Goal: Transaction & Acquisition: Download file/media

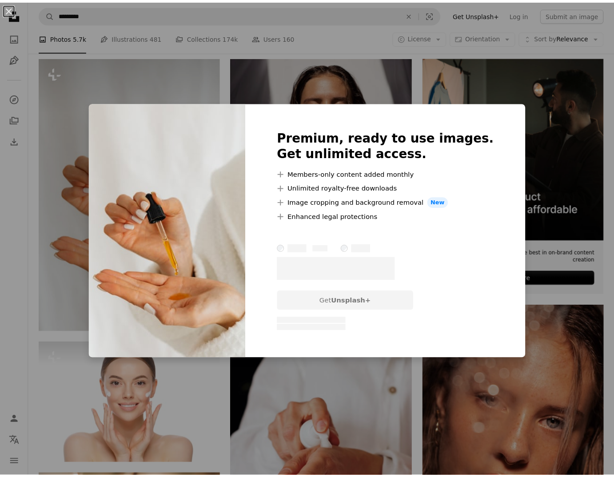
scroll to position [165, 0]
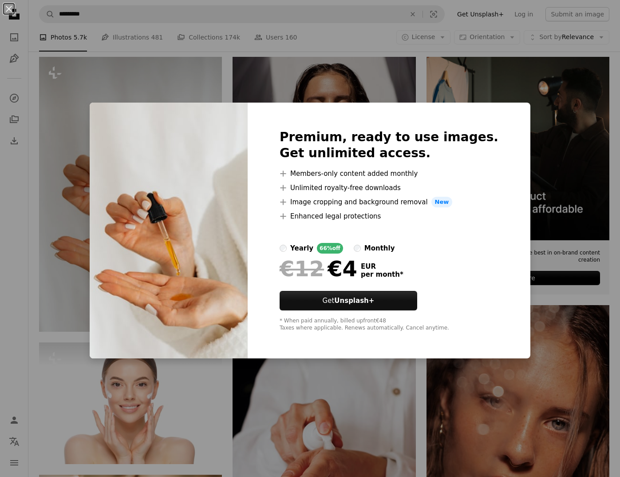
click at [114, 396] on div "An X shape Premium, ready to use images. Get unlimited access. A plus sign Memb…" at bounding box center [310, 238] width 620 height 477
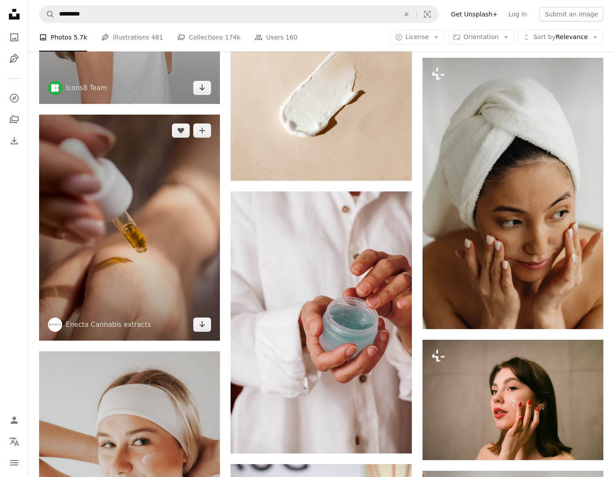
scroll to position [1086, 0]
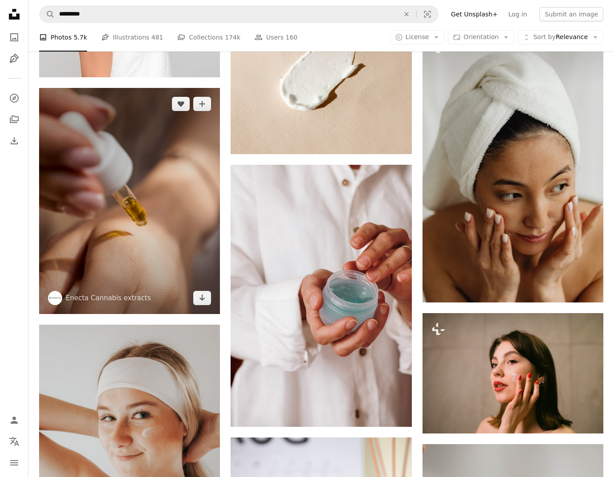
click at [143, 217] on img at bounding box center [129, 201] width 181 height 226
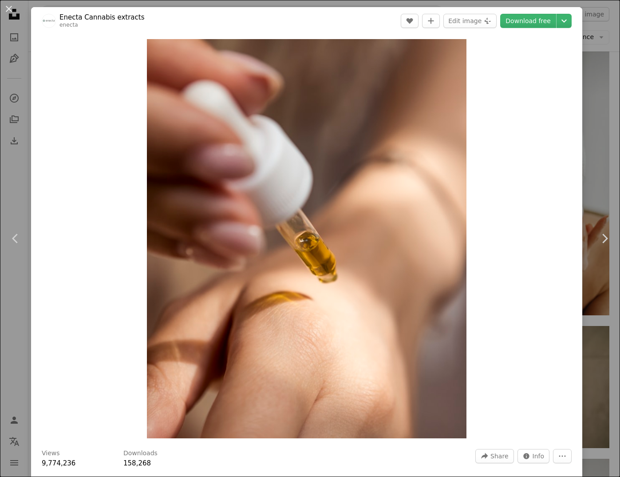
click at [585, 176] on div "An X shape Chevron left Chevron right Enecta Cannabis extracts enecta A heart A…" at bounding box center [310, 238] width 620 height 477
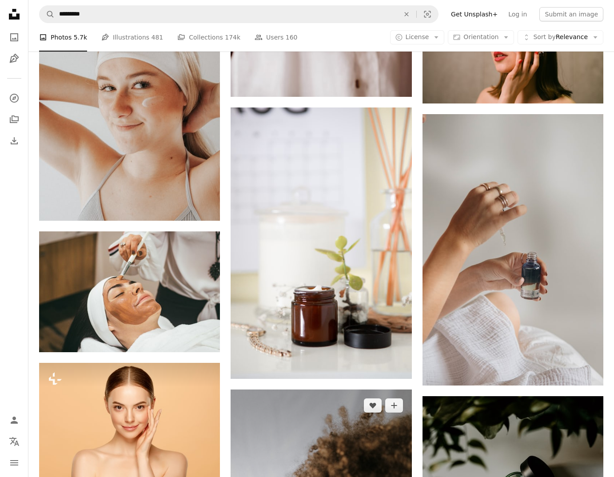
scroll to position [1608, 0]
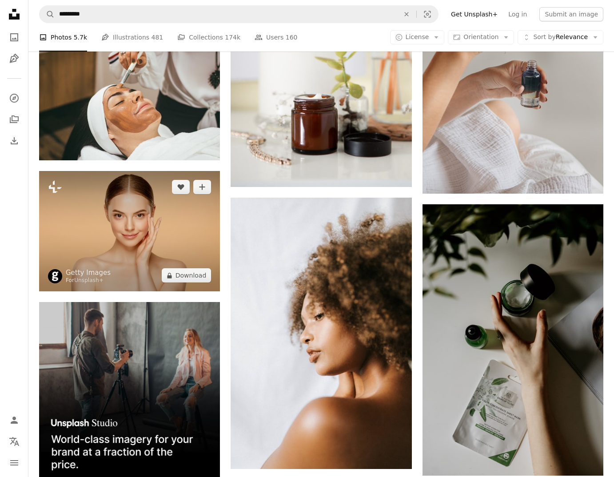
click at [158, 232] on img at bounding box center [129, 231] width 181 height 120
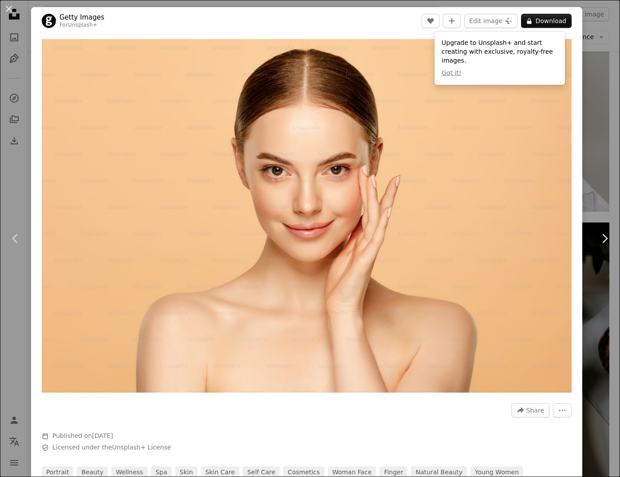
click at [593, 350] on div "An X shape Chevron left Chevron right Getty Images For Unsplash+ A heart A plus…" at bounding box center [310, 238] width 620 height 477
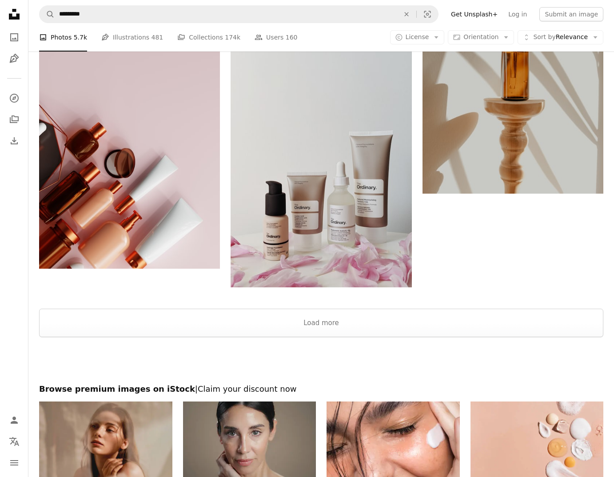
scroll to position [3150, 0]
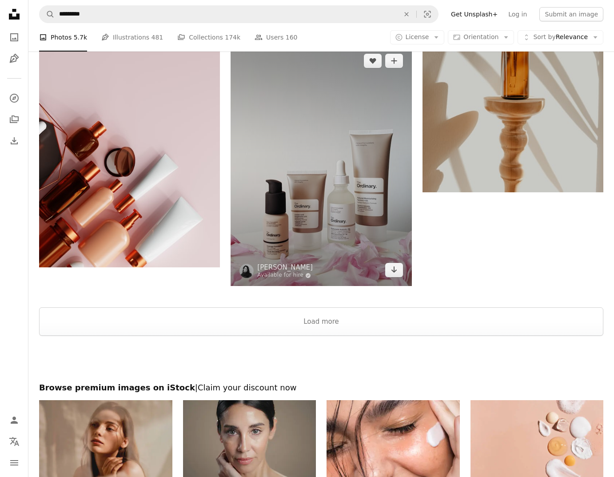
click at [354, 149] on img at bounding box center [320, 165] width 181 height 241
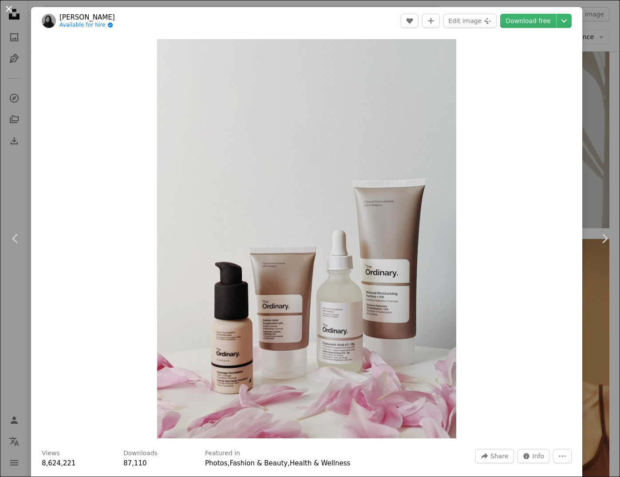
click at [8, 8] on button "An X shape" at bounding box center [9, 9] width 11 height 11
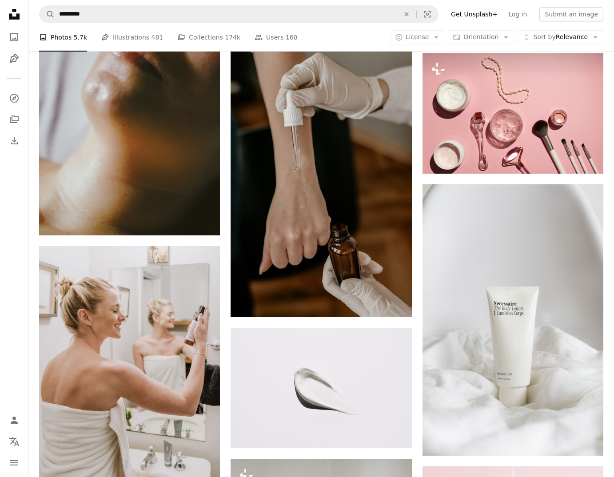
scroll to position [1903, 0]
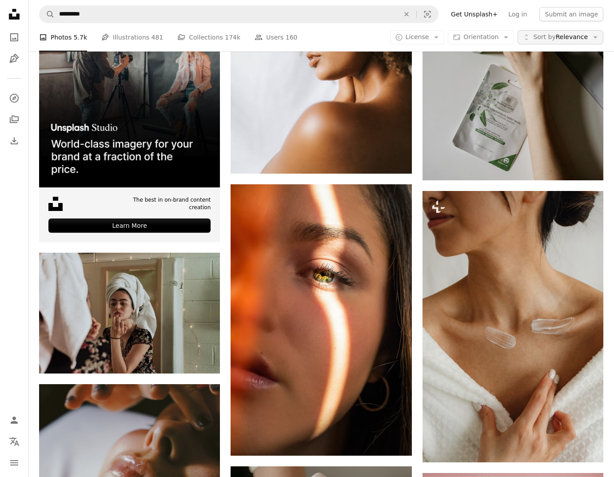
click at [564, 38] on span "Sort by Relevance" at bounding box center [560, 37] width 55 height 9
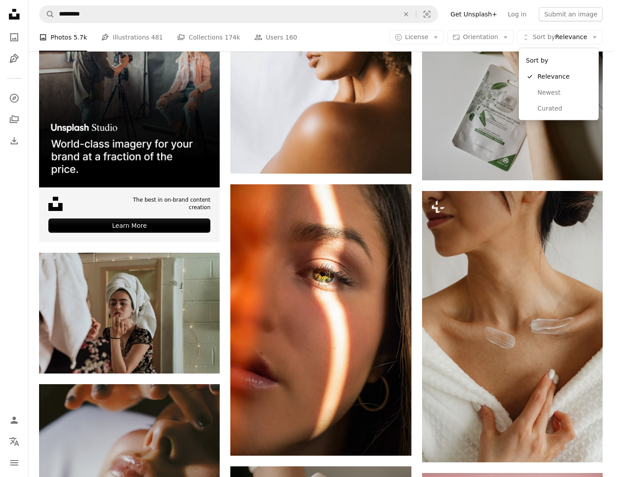
click at [467, 23] on body "A X shape Unsplash uses cookies and similar technologies to secure our site, pr…" at bounding box center [307, 238] width 614 height 477
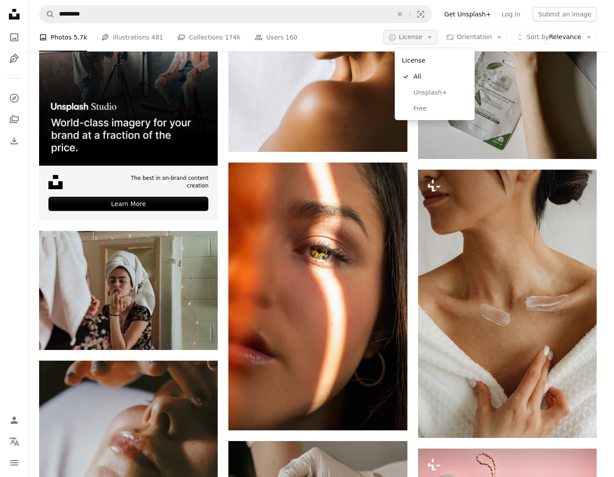
click at [422, 40] on span "License" at bounding box center [411, 36] width 24 height 7
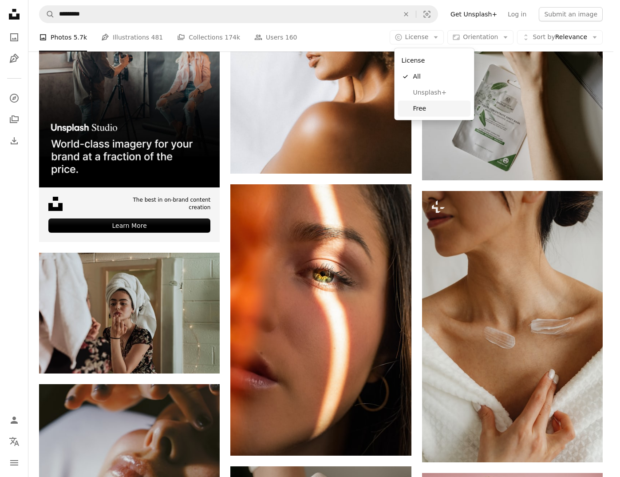
click at [414, 110] on span "Free" at bounding box center [440, 108] width 54 height 9
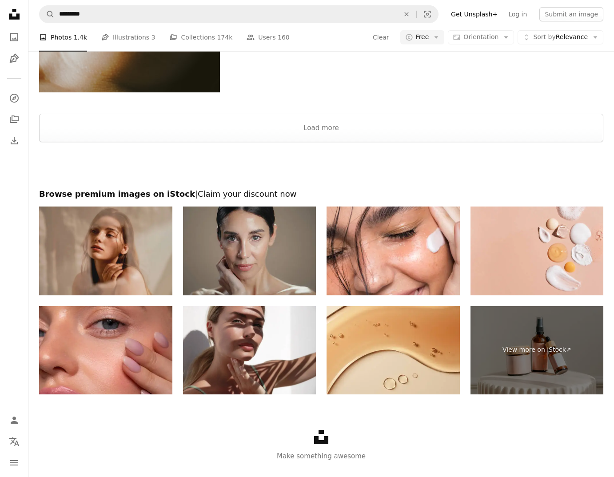
scroll to position [295, 0]
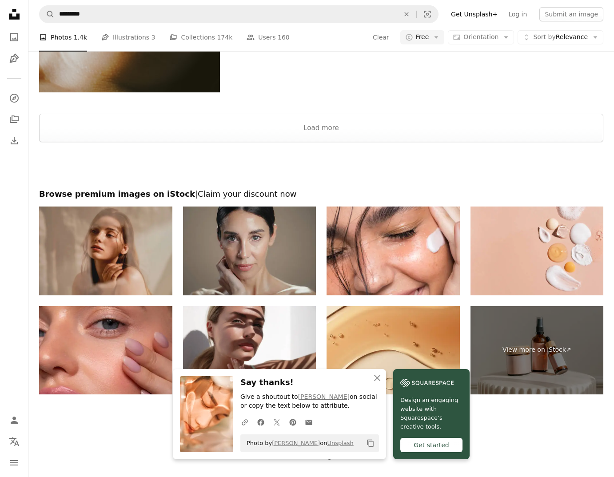
scroll to position [83, 0]
click at [376, 377] on icon "button" at bounding box center [377, 378] width 6 height 6
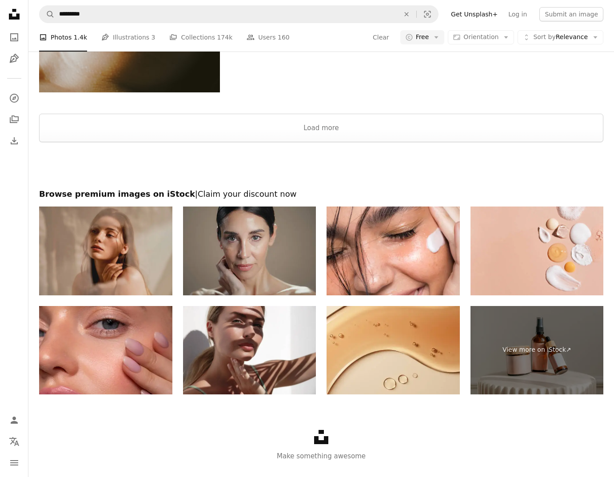
scroll to position [269, 0]
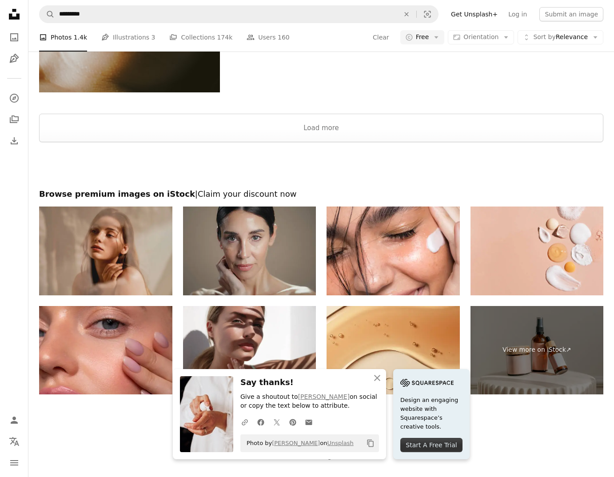
scroll to position [357, 0]
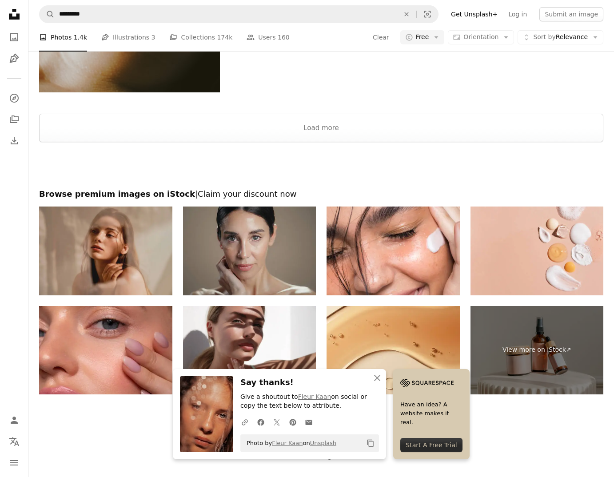
scroll to position [574, 0]
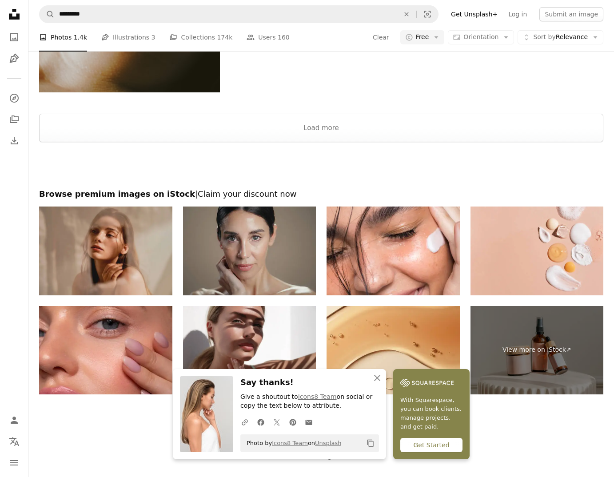
scroll to position [723, 0]
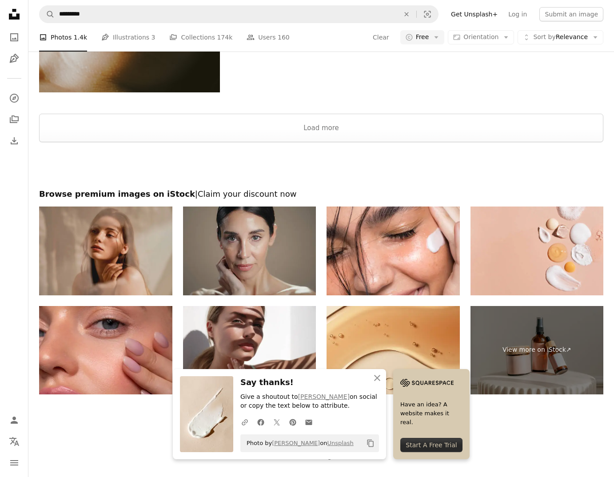
scroll to position [903, 0]
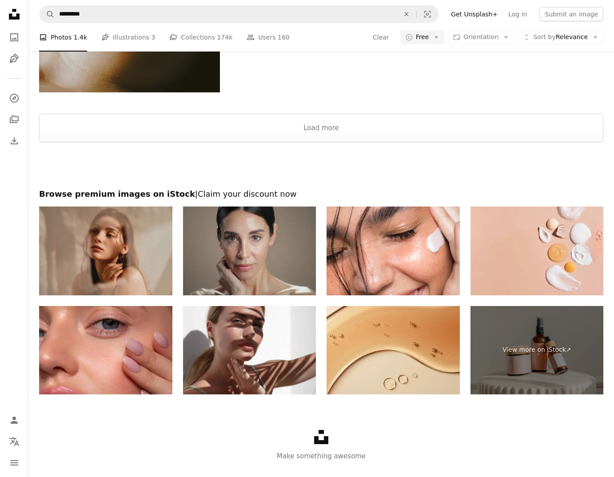
scroll to position [1078, 0]
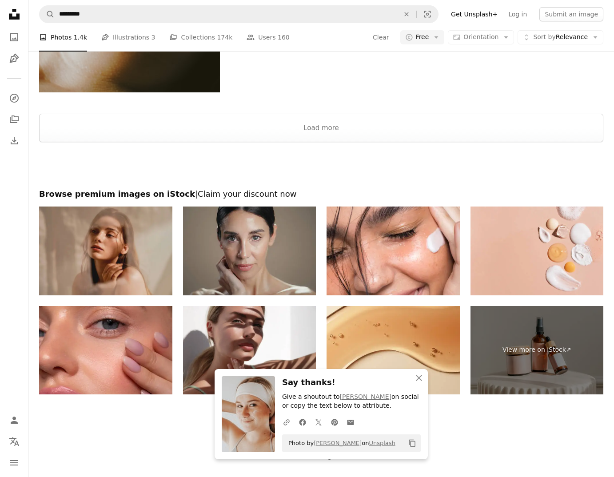
scroll to position [1127, 0]
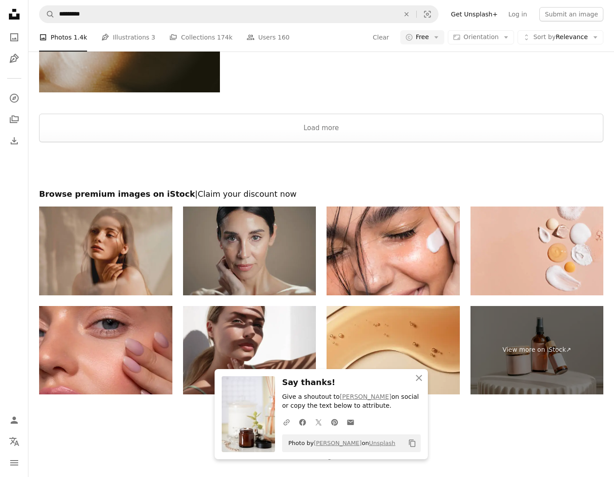
scroll to position [1483, 0]
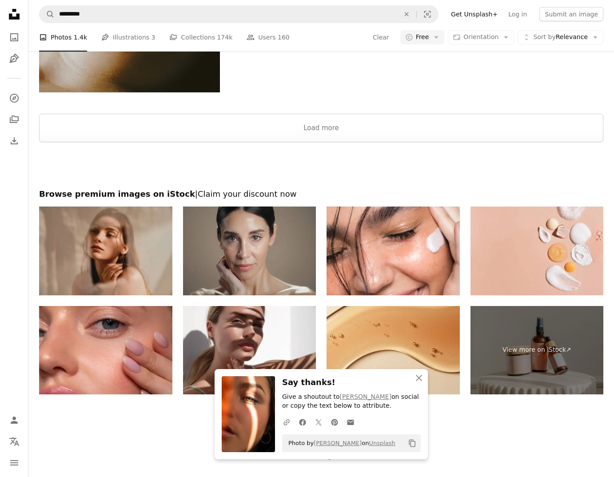
scroll to position [1922, 0]
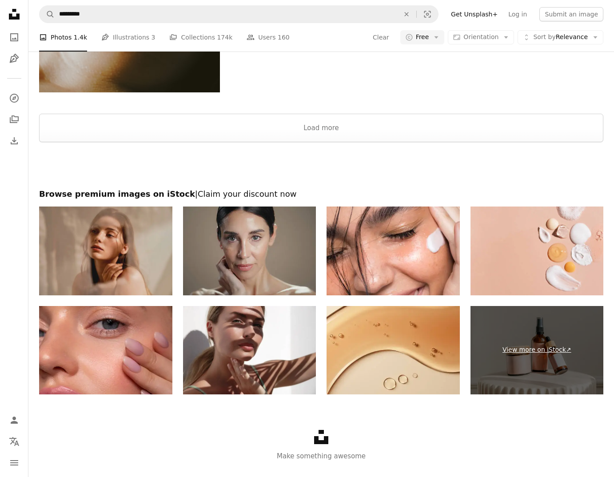
click at [547, 331] on link "View more on iStock ↗" at bounding box center [536, 350] width 133 height 89
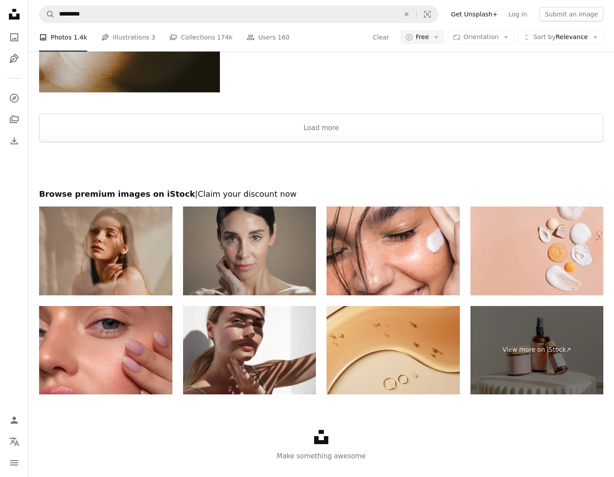
scroll to position [773, 0]
